Goal: Task Accomplishment & Management: Complete application form

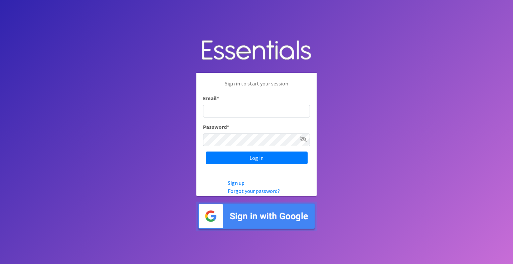
click at [248, 111] on input "Email *" at bounding box center [256, 111] width 107 height 13
type input "[PERSON_NAME][EMAIL_ADDRESS][PERSON_NAME][DOMAIN_NAME]"
click at [206, 152] on input "Log in" at bounding box center [257, 158] width 102 height 13
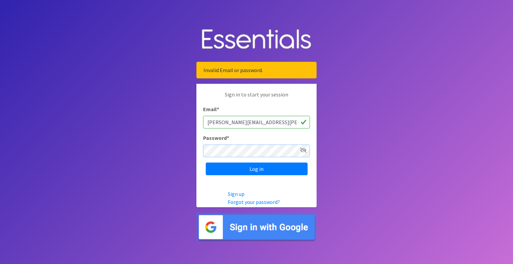
click at [206, 163] on input "Log in" at bounding box center [257, 169] width 102 height 13
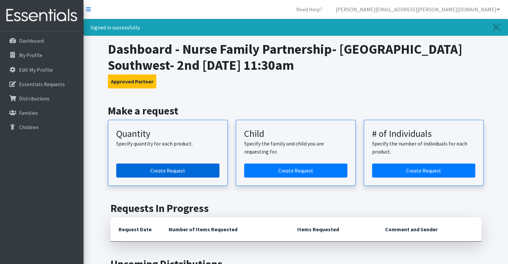
click at [199, 172] on link "Create Request" at bounding box center [167, 171] width 103 height 14
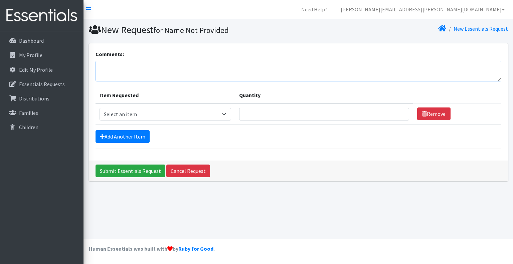
click at [185, 66] on textarea "Comments:" at bounding box center [299, 71] width 406 height 21
type textarea "I apologize for being late to request an order for our Sept pick up!"
click at [213, 113] on select "Select an item Kids (Newborn) Kids (Size 1) Kids (Size 2) Kids (Size 3) Kids (S…" at bounding box center [166, 114] width 132 height 13
select select "3419"
click at [100, 108] on select "Select an item Kids (Newborn) Kids (Size 1) Kids (Size 2) Kids (Size 3) Kids (S…" at bounding box center [166, 114] width 132 height 13
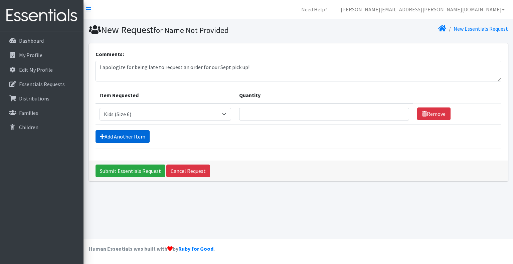
click at [137, 136] on link "Add Another Item" at bounding box center [123, 136] width 54 height 13
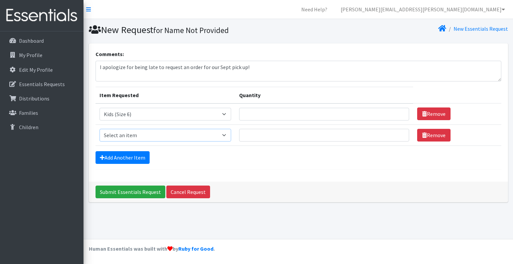
click at [139, 136] on select "Select an item Kids (Newborn) Kids (Size 1) Kids (Size 2) Kids (Size 3) Kids (S…" at bounding box center [166, 135] width 132 height 13
select select "3407"
click at [100, 129] on select "Select an item Kids (Newborn) Kids (Size 1) Kids (Size 2) Kids (Size 3) Kids (S…" at bounding box center [166, 135] width 132 height 13
click at [127, 158] on link "Add Another Item" at bounding box center [123, 157] width 54 height 13
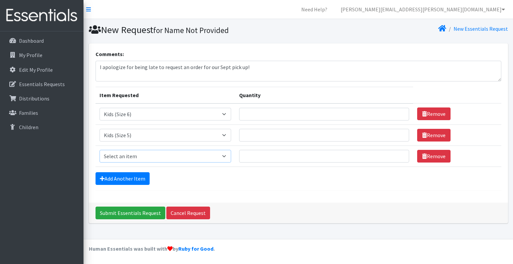
click at [130, 152] on select "Select an item Kids (Newborn) Kids (Size 1) Kids (Size 2) Kids (Size 3) Kids (S…" at bounding box center [166, 156] width 132 height 13
click at [131, 155] on select "Select an item Kids (Newborn) Kids (Size 1) Kids (Size 2) Kids (Size 3) Kids (S…" at bounding box center [166, 156] width 132 height 13
click at [132, 151] on select "Select an item Kids (Newborn) Kids (Size 1) Kids (Size 2) Kids (Size 3) Kids (S…" at bounding box center [166, 156] width 132 height 13
select select "3394"
click at [100, 150] on select "Select an item Kids (Newborn) Kids (Size 1) Kids (Size 2) Kids (Size 3) Kids (S…" at bounding box center [166, 156] width 132 height 13
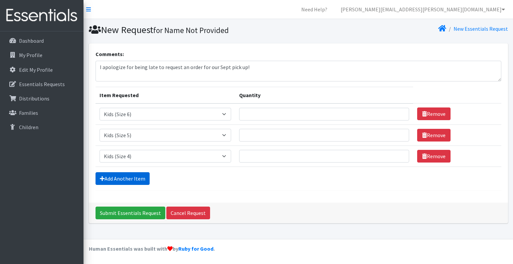
click at [138, 177] on link "Add Another Item" at bounding box center [123, 178] width 54 height 13
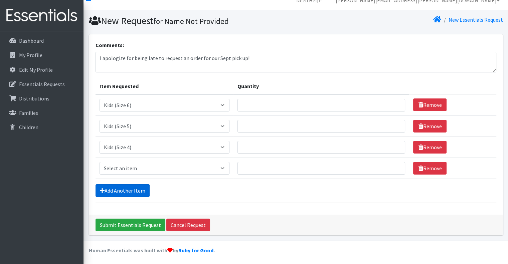
scroll to position [9, 0]
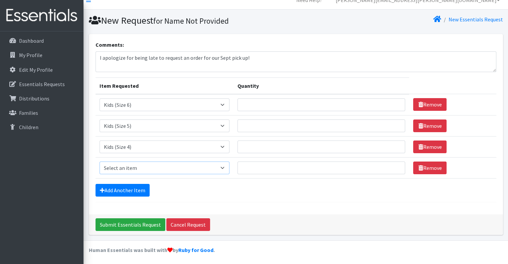
click at [140, 166] on select "Select an item Kids (Newborn) Kids (Size 1) Kids (Size 2) Kids (Size 3) Kids (S…" at bounding box center [165, 168] width 130 height 13
select select "3393"
click at [100, 162] on select "Select an item Kids (Newborn) Kids (Size 1) Kids (Size 2) Kids (Size 3) Kids (S…" at bounding box center [165, 168] width 130 height 13
click at [128, 186] on link "Add Another Item" at bounding box center [123, 190] width 54 height 13
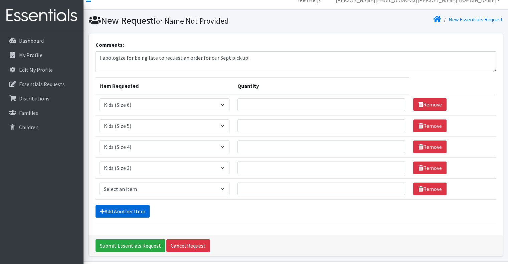
scroll to position [30, 0]
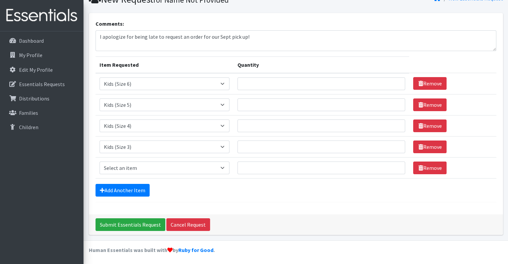
click at [136, 159] on td "Item Requested Select an item Kids (Newborn) Kids (Size 1) Kids (Size 2) Kids (…" at bounding box center [165, 167] width 138 height 21
click at [136, 163] on select "Select an item Kids (Newborn) Kids (Size 1) Kids (Size 2) Kids (Size 3) Kids (S…" at bounding box center [165, 168] width 130 height 13
select select "3420"
click at [100, 162] on select "Select an item Kids (Newborn) Kids (Size 1) Kids (Size 2) Kids (Size 3) Kids (S…" at bounding box center [165, 168] width 130 height 13
click at [120, 189] on link "Add Another Item" at bounding box center [123, 190] width 54 height 13
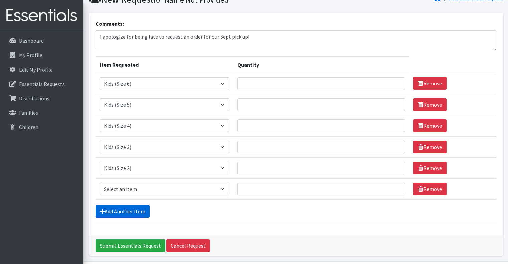
scroll to position [51, 0]
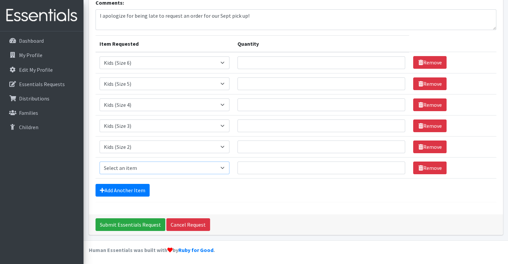
click at [128, 166] on select "Select an item Kids (Newborn) Kids (Size 1) Kids (Size 2) Kids (Size 3) Kids (S…" at bounding box center [165, 168] width 130 height 13
select select "3401"
click at [100, 162] on select "Select an item Kids (Newborn) Kids (Size 1) Kids (Size 2) Kids (Size 3) Kids (S…" at bounding box center [165, 168] width 130 height 13
click at [126, 189] on link "Add Another Item" at bounding box center [123, 190] width 54 height 13
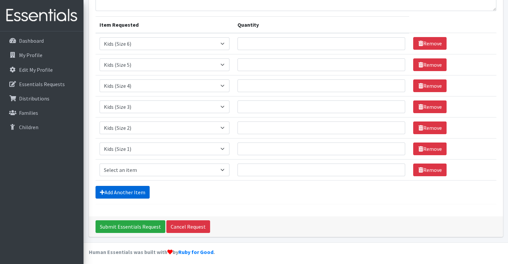
scroll to position [72, 0]
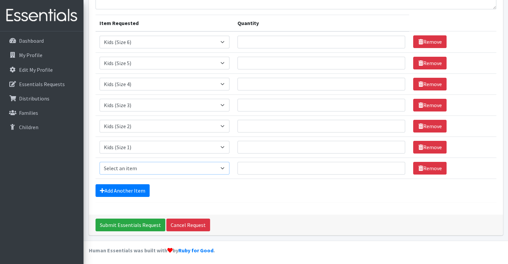
click at [121, 169] on select "Select an item Kids (Newborn) Kids (Size 1) Kids (Size 2) Kids (Size 3) Kids (S…" at bounding box center [165, 168] width 130 height 13
select select "3400"
click at [100, 162] on select "Select an item Kids (Newborn) Kids (Size 1) Kids (Size 2) Kids (Size 3) Kids (S…" at bounding box center [165, 168] width 130 height 13
click at [135, 187] on link "Add Another Item" at bounding box center [123, 191] width 54 height 13
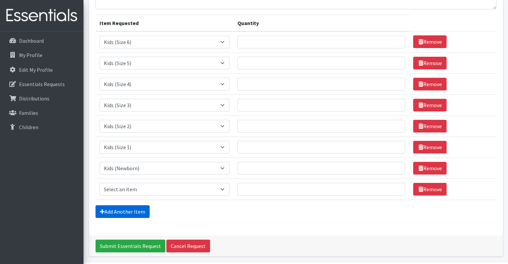
scroll to position [94, 0]
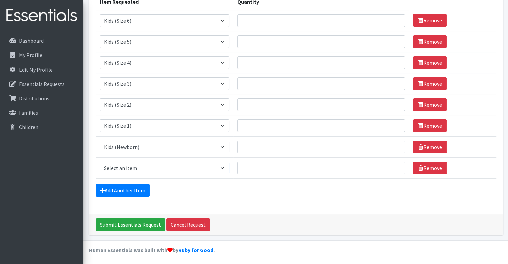
click at [140, 169] on select "Select an item Kids (Newborn) Kids (Size 1) Kids (Size 2) Kids (Size 3) Kids (S…" at bounding box center [165, 168] width 130 height 13
select select "3418"
click at [100, 162] on select "Select an item Kids (Newborn) Kids (Size 1) Kids (Size 2) Kids (Size 3) Kids (S…" at bounding box center [165, 168] width 130 height 13
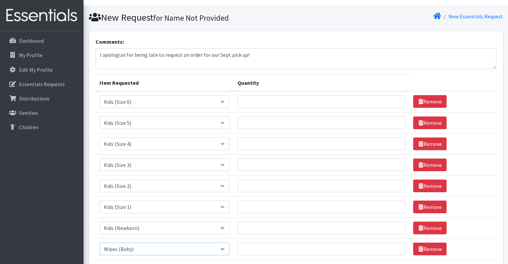
scroll to position [0, 0]
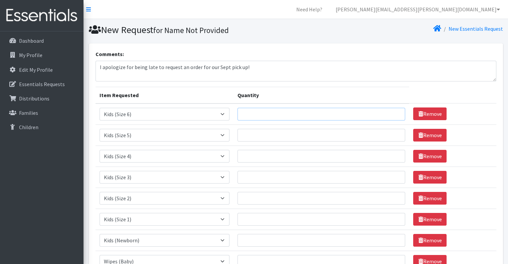
click at [251, 115] on input "Quantity" at bounding box center [322, 114] width 168 height 13
type input "20"
click at [252, 134] on input "Quantity" at bounding box center [322, 135] width 168 height 13
type input "20"
click at [251, 154] on input "Quantity" at bounding box center [322, 156] width 168 height 13
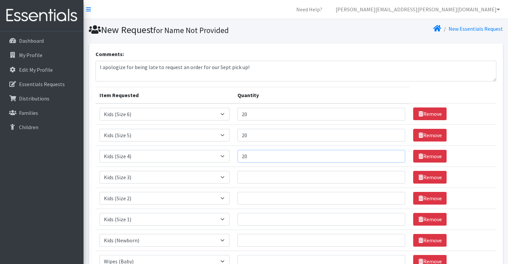
type input "20"
click at [248, 175] on input "Quantity" at bounding box center [322, 177] width 168 height 13
type input "20"
click at [246, 195] on input "Quantity" at bounding box center [322, 198] width 168 height 13
type input "10"
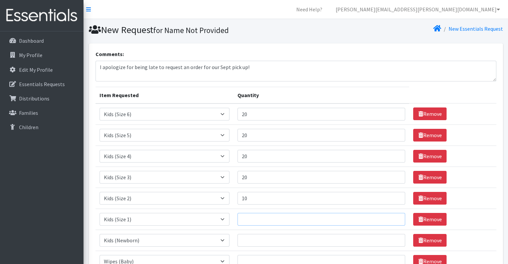
click at [252, 215] on input "Quantity" at bounding box center [322, 219] width 168 height 13
type input "10"
click at [253, 236] on input "Quantity" at bounding box center [322, 240] width 168 height 13
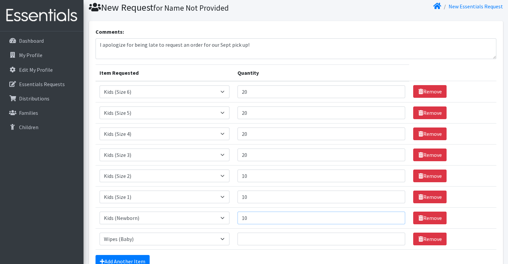
scroll to position [67, 0]
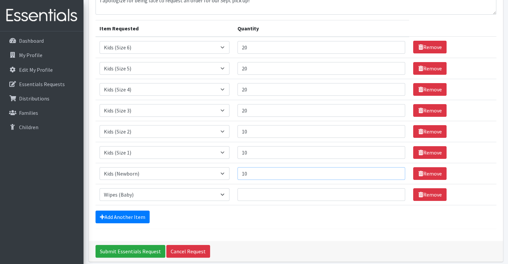
type input "10"
click at [252, 190] on input "Quantity" at bounding box center [322, 195] width 168 height 13
type input "75"
click at [251, 45] on input "20" at bounding box center [322, 47] width 168 height 13
type input "25"
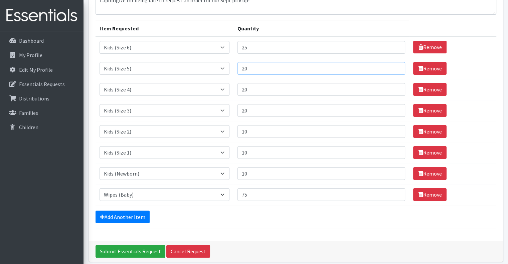
click at [256, 65] on input "20" at bounding box center [322, 68] width 168 height 13
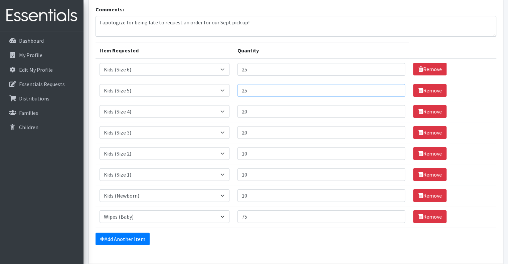
scroll to position [33, 0]
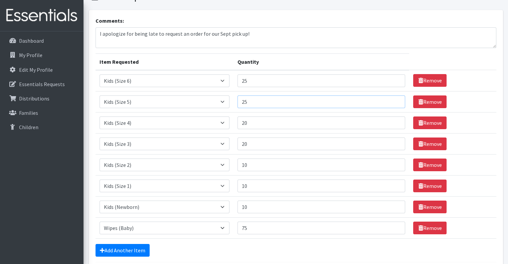
type input "25"
click at [255, 123] on input "20" at bounding box center [322, 123] width 168 height 13
type input "25"
click at [253, 144] on input "20" at bounding box center [322, 144] width 168 height 13
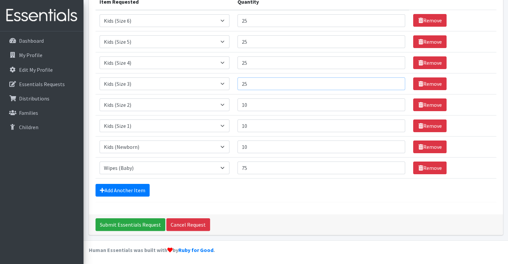
type input "25"
click at [259, 103] on input "10" at bounding box center [322, 105] width 168 height 13
type input "15"
click at [152, 221] on input "Submit Essentials Request" at bounding box center [131, 225] width 70 height 13
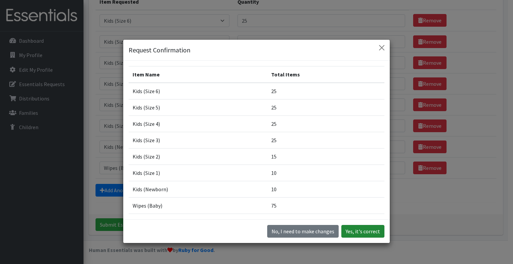
click at [352, 233] on button "Yes, it's correct" at bounding box center [363, 231] width 43 height 13
